Goal: Check status: Check status

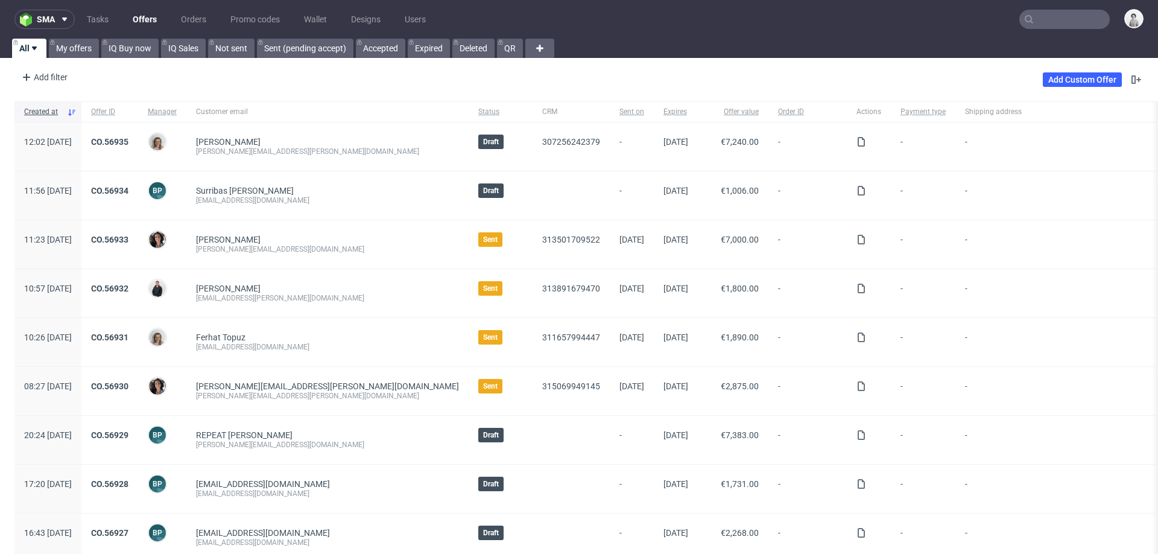
click at [1039, 17] on input "text" at bounding box center [1064, 19] width 90 height 19
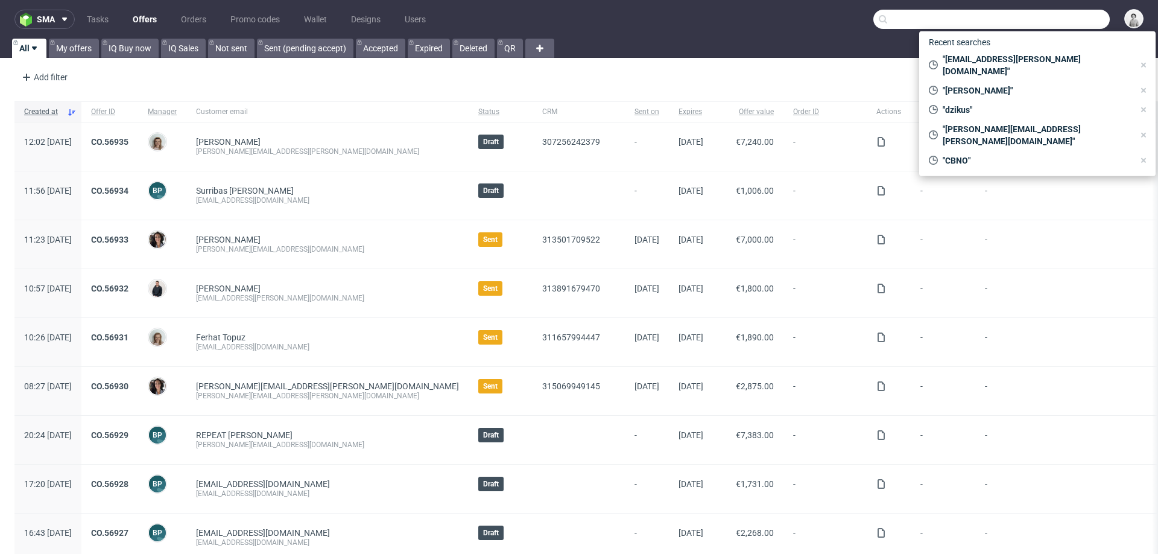
paste input "R052650919."
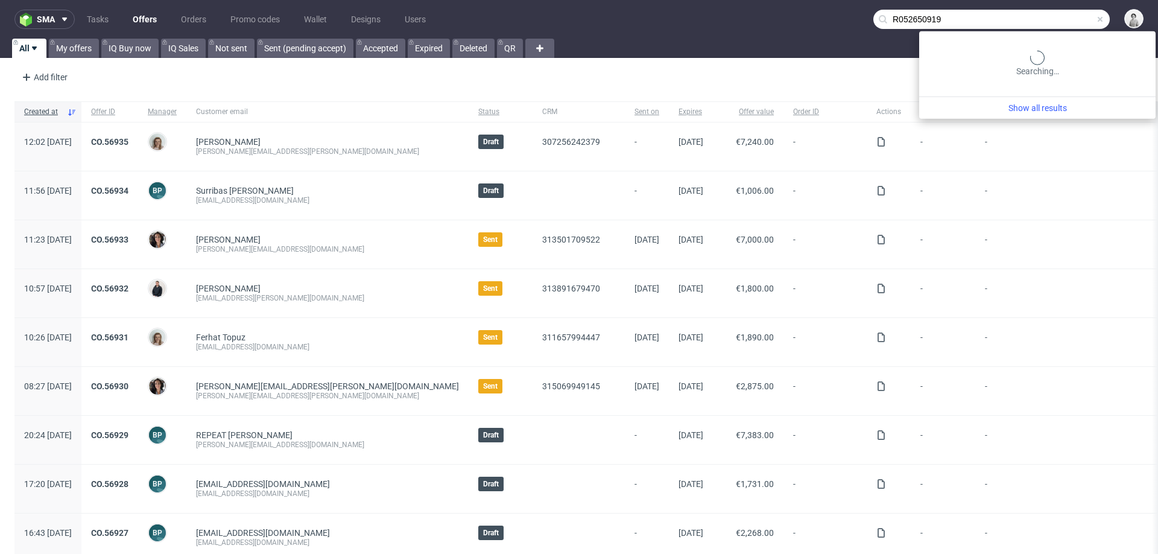
type input "R052650919"
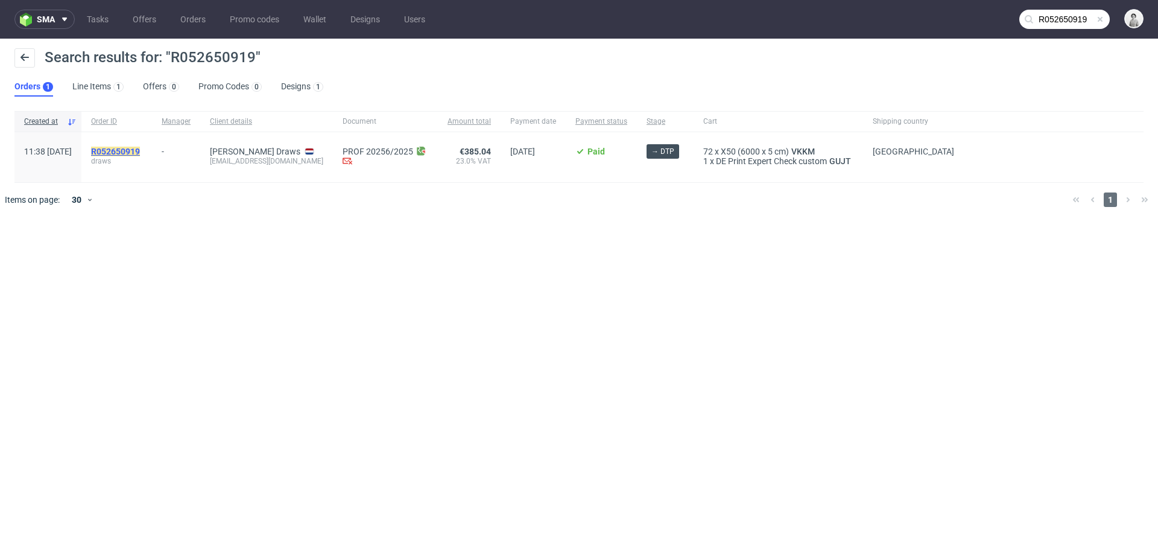
click at [140, 151] on mark "R052650919" at bounding box center [115, 152] width 49 height 10
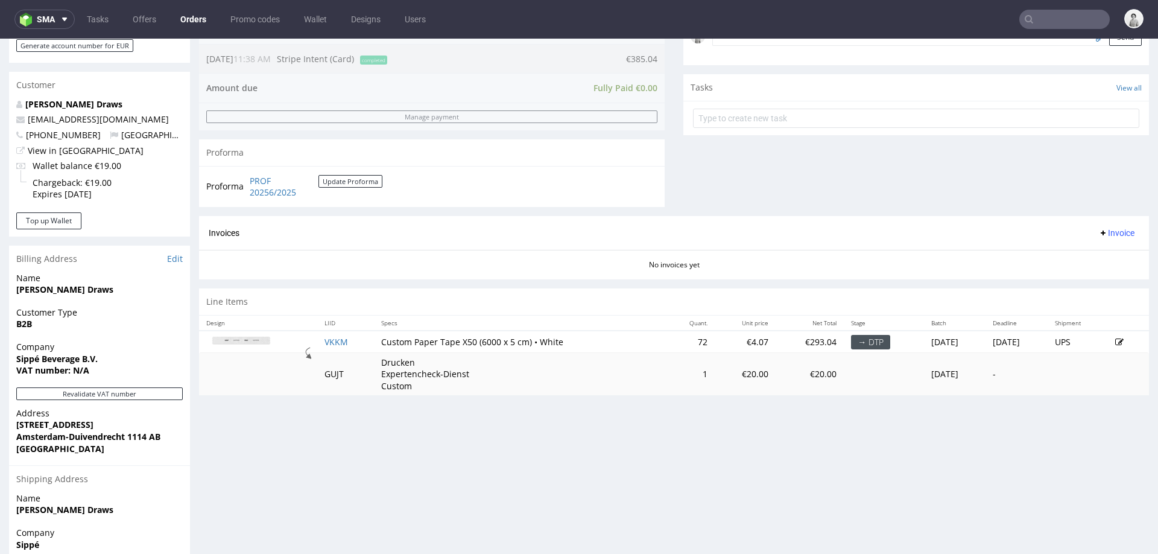
scroll to position [416, 0]
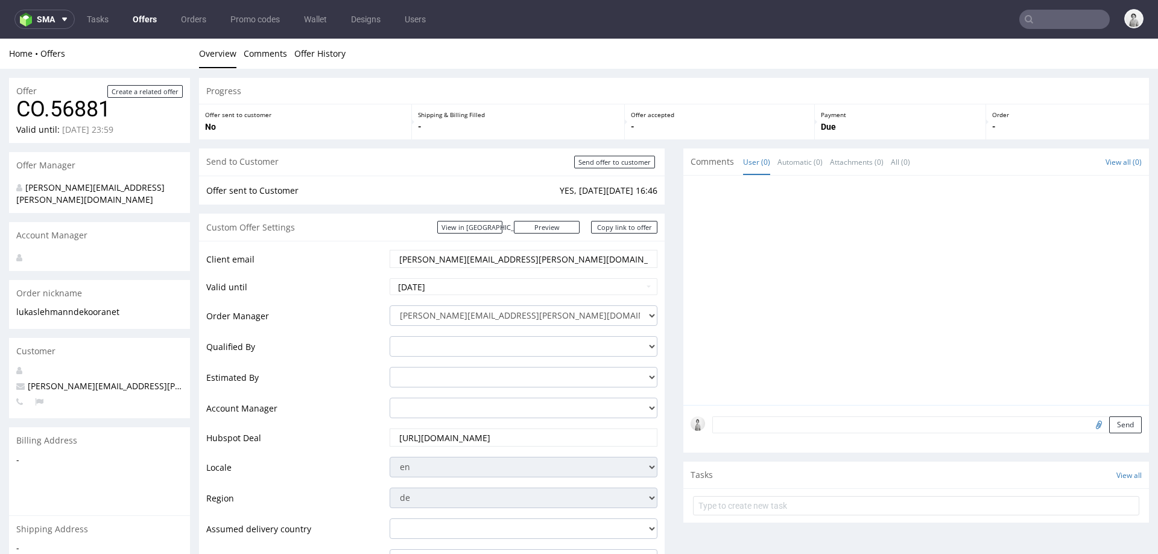
scroll to position [604, 0]
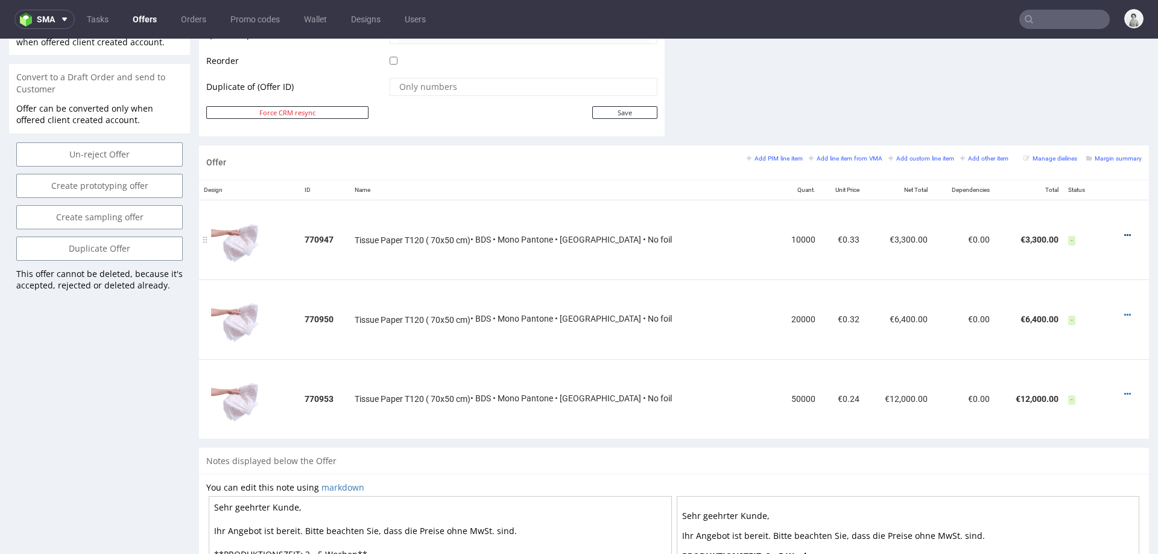
click at [1124, 233] on icon at bounding box center [1127, 235] width 7 height 8
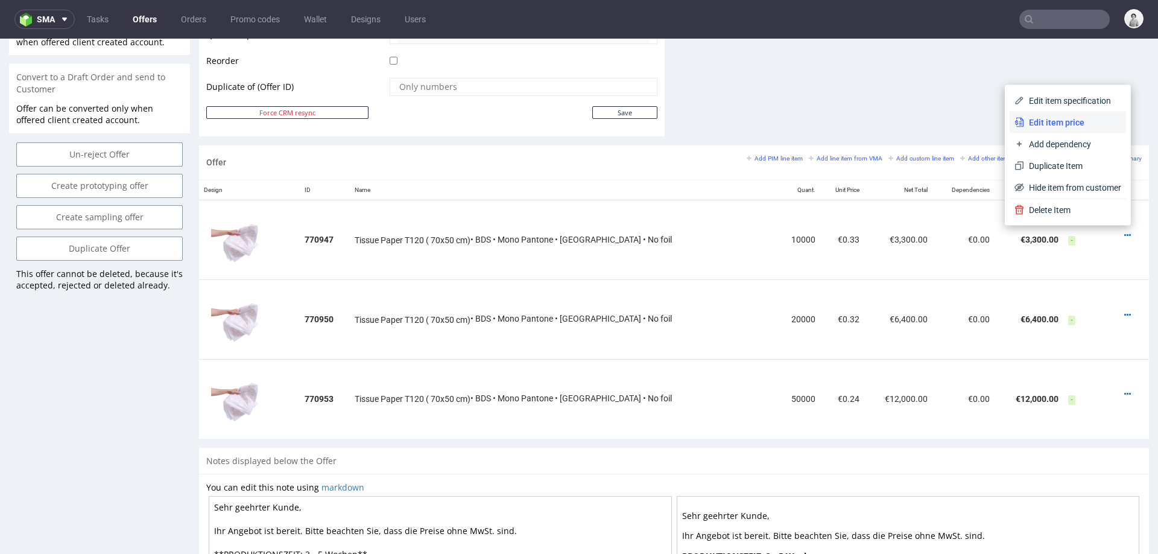
click at [1054, 125] on span "Edit item price" at bounding box center [1072, 122] width 97 height 12
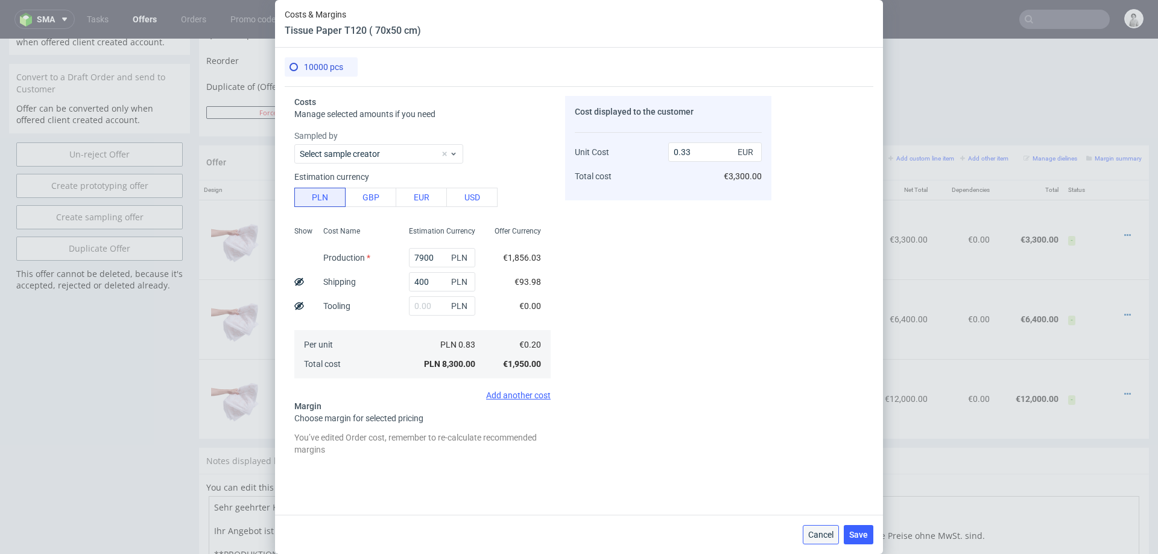
click at [814, 530] on span "Cancel" at bounding box center [820, 534] width 25 height 8
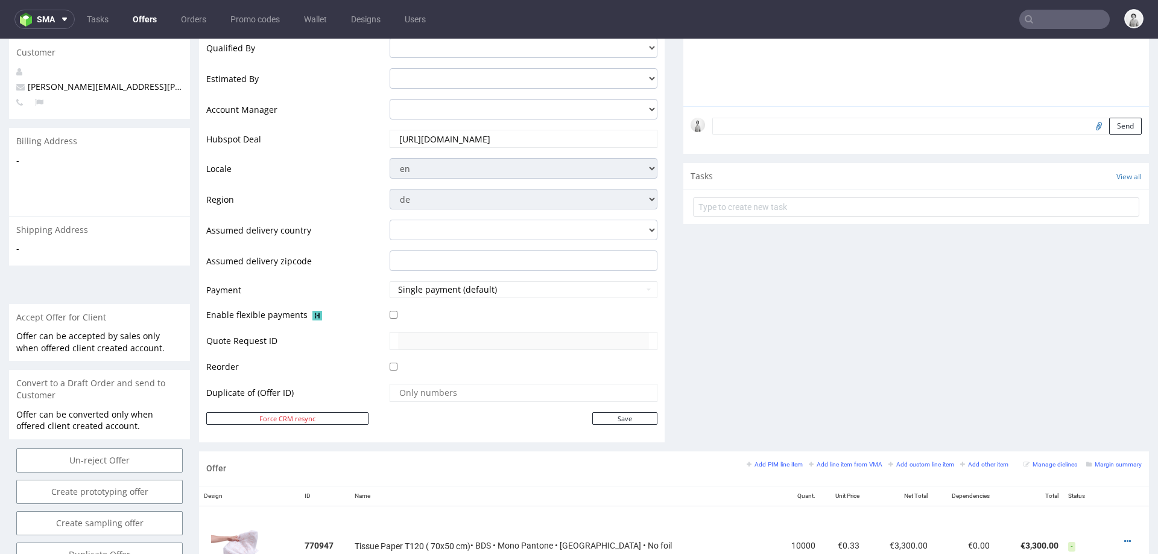
scroll to position [205, 0]
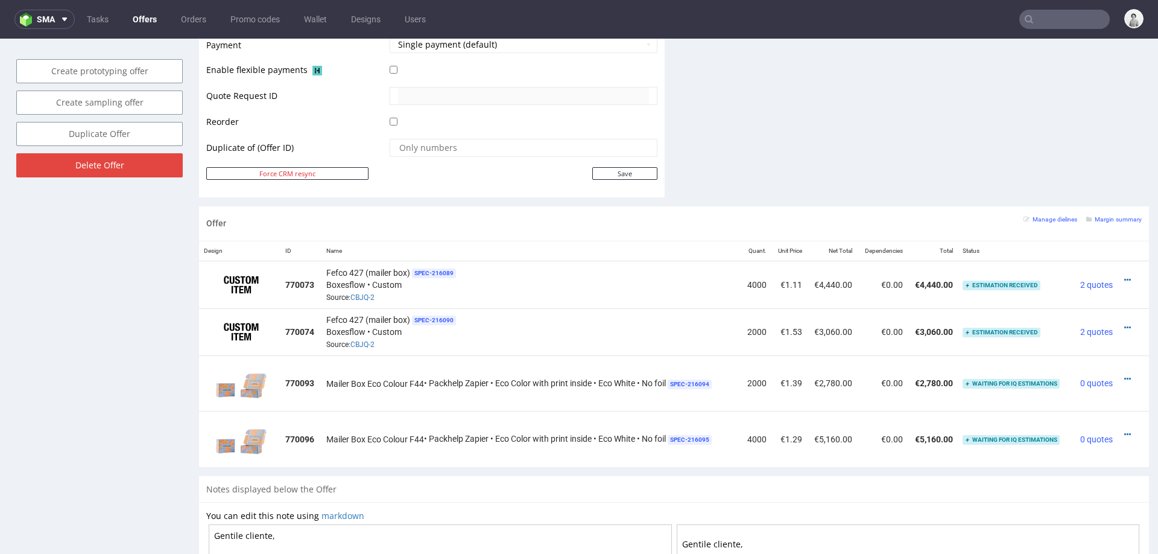
scroll to position [581, 0]
